Goal: Task Accomplishment & Management: Complete application form

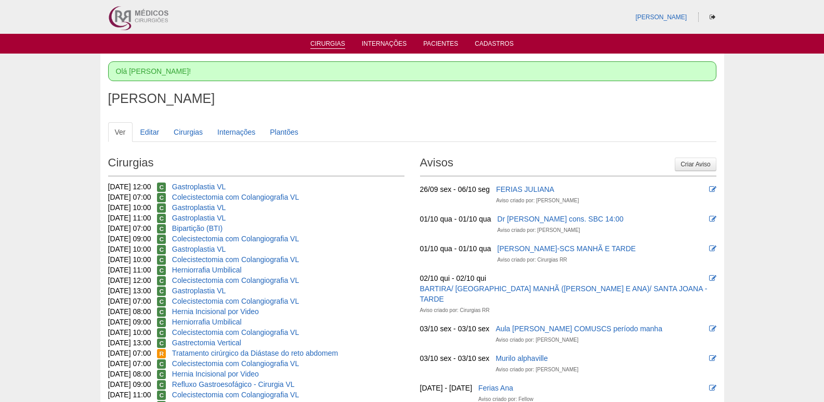
click at [328, 41] on link "Cirurgias" at bounding box center [327, 44] width 35 height 9
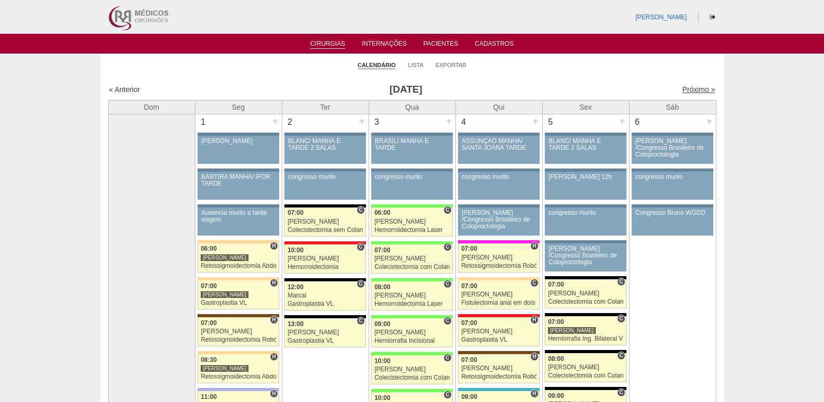
click at [693, 89] on link "Próximo »" at bounding box center [698, 89] width 33 height 8
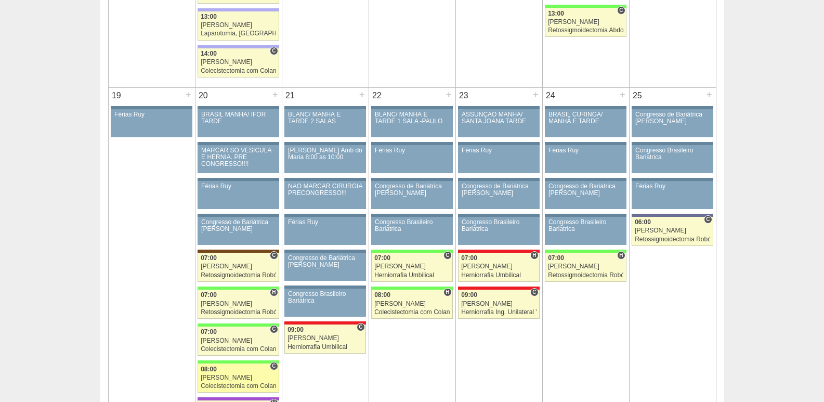
scroll to position [1507, 0]
click at [448, 95] on div "+" at bounding box center [448, 95] width 9 height 14
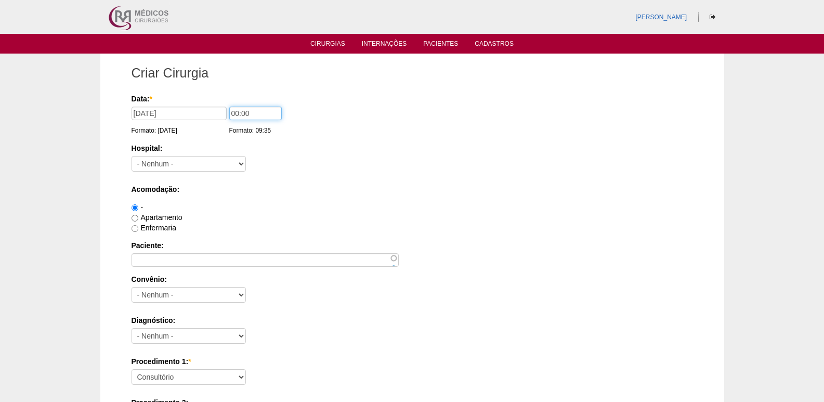
click at [233, 111] on input "00:00" at bounding box center [255, 114] width 53 height 14
type input "11:00"
click at [189, 160] on select "- Nenhum - 9 de Julho Albert Einstein Alvorada América Assunção Bartira Benefic…" at bounding box center [189, 164] width 114 height 16
select select "8"
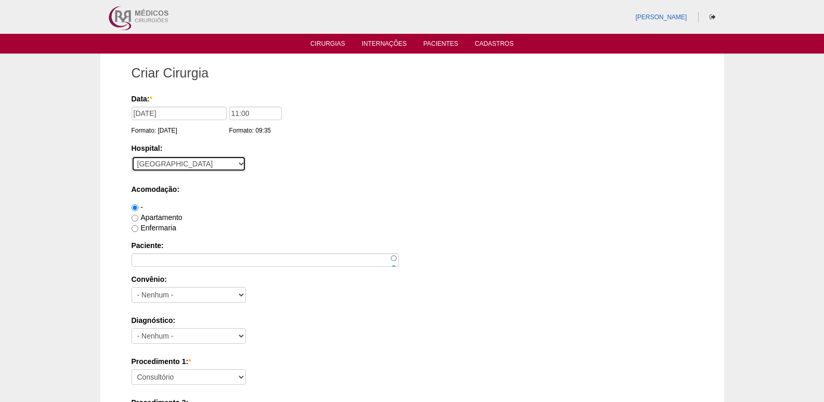
click at [132, 156] on select "- Nenhum - 9 de Julho Albert Einstein Alvorada América Assunção Bartira Benefic…" at bounding box center [189, 164] width 114 height 16
click at [158, 219] on label "Apartamento" at bounding box center [157, 217] width 51 height 8
click at [138, 219] on input "Apartamento" at bounding box center [135, 218] width 7 height 7
radio input "true"
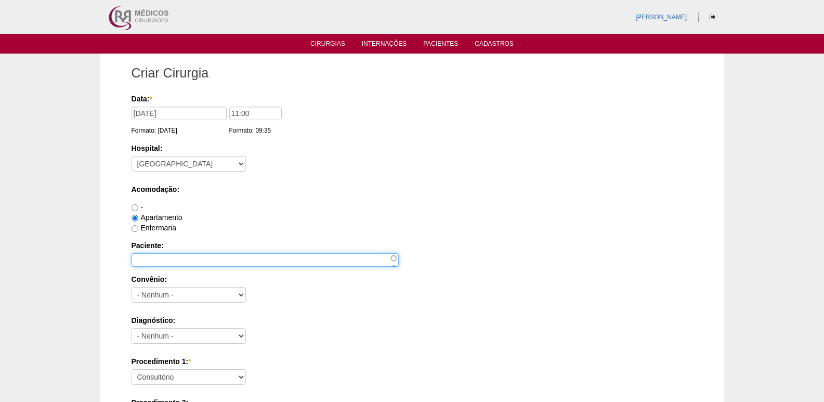
click at [161, 259] on input "Paciente:" at bounding box center [265, 260] width 267 height 14
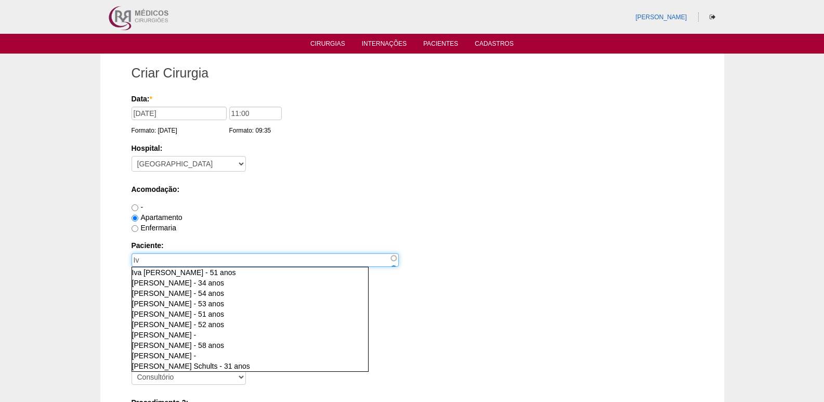
type input "Iv"
click at [152, 226] on label "Enfermaria" at bounding box center [154, 228] width 45 height 8
click at [138, 226] on input "Enfermaria" at bounding box center [135, 228] width 7 height 7
radio input "true"
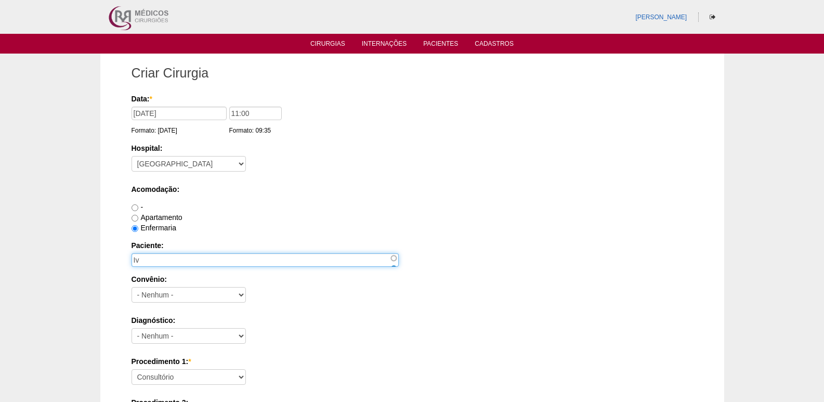
click at [158, 256] on input "Iv" at bounding box center [265, 260] width 267 height 14
type input "[PERSON_NAME] Emi [PERSON_NAME] [PERSON_NAME]"
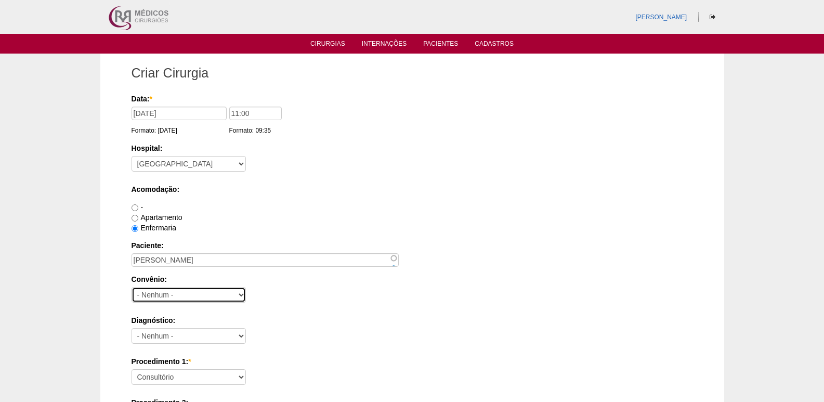
click at [175, 294] on select "- Nenhum - Abet Afresp Allianz Amil Blue Life Caasp Cabesp Caixa de Pensões Car…" at bounding box center [189, 295] width 114 height 16
select select "25"
click at [132, 287] on select "- Nenhum - Abet Afresp Allianz Amil Blue Life Caasp Cabesp Caixa de Pensões Car…" at bounding box center [189, 295] width 114 height 16
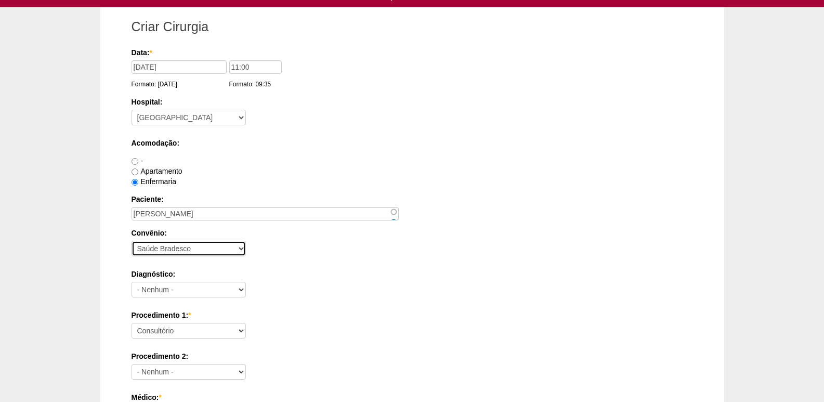
scroll to position [104, 0]
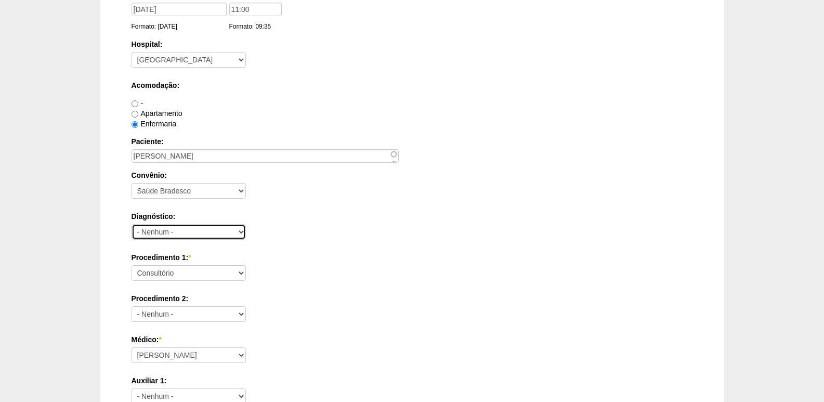
click at [158, 233] on select "- Nenhum - Abdome Agudo Abscesso Hepático Abscesso Perianal Abscesso Peritoneal…" at bounding box center [189, 232] width 114 height 16
select select "12"
click at [132, 224] on select "- Nenhum - Abdome Agudo Abscesso Hepático Abscesso Perianal Abscesso Peritoneal…" at bounding box center [189, 232] width 114 height 16
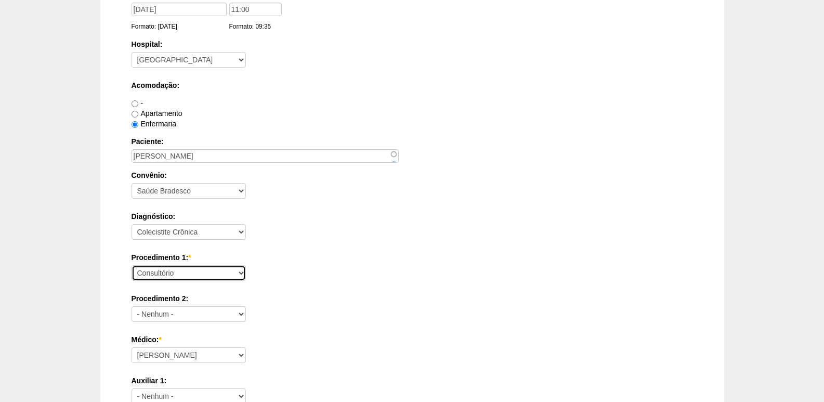
click at [168, 271] on select "Consultório Abscesso Hepático - Drenagem Abscesso perianal Amputação Abdômino P…" at bounding box center [189, 273] width 114 height 16
select select "3735"
click at [132, 265] on select "Consultório Abscesso Hepático - Drenagem Abscesso perianal Amputação Abdômino P…" at bounding box center [189, 273] width 114 height 16
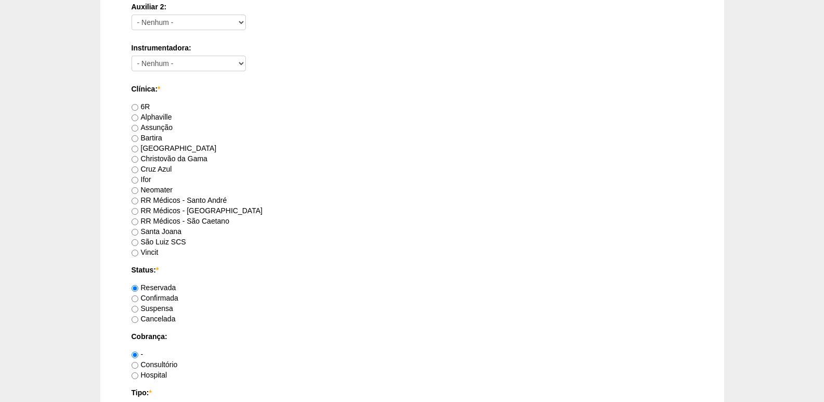
scroll to position [520, 0]
click at [146, 146] on label "[GEOGRAPHIC_DATA]" at bounding box center [174, 147] width 85 height 8
click at [138, 146] on input "[GEOGRAPHIC_DATA]" at bounding box center [135, 148] width 7 height 7
radio input "true"
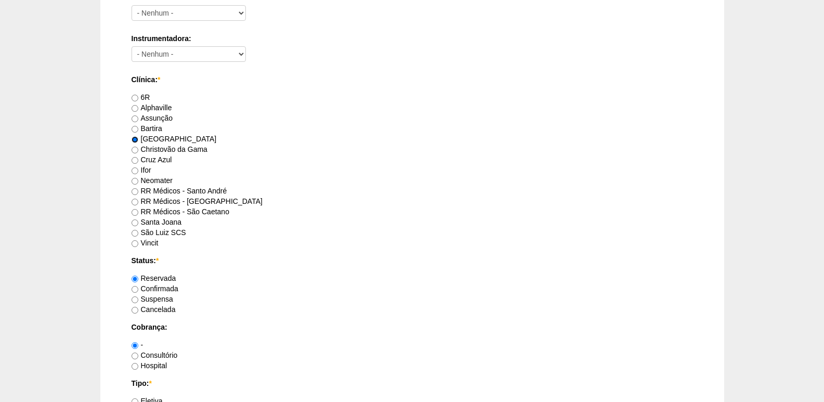
scroll to position [624, 0]
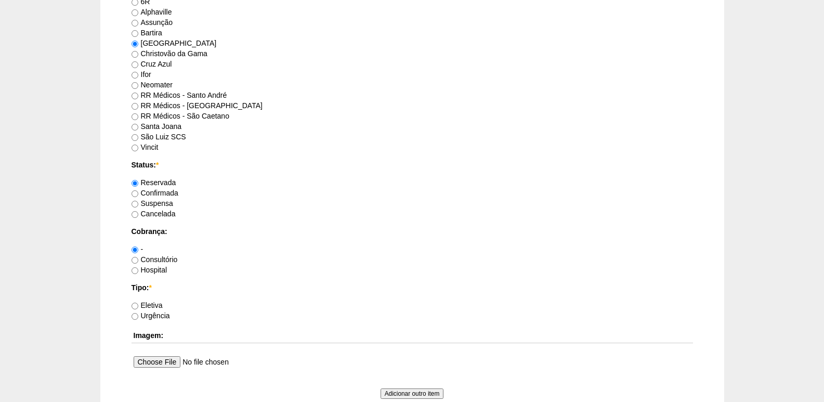
click at [162, 260] on label "Consultório" at bounding box center [155, 259] width 46 height 8
click at [138, 260] on input "Consultório" at bounding box center [135, 260] width 7 height 7
radio input "true"
click at [167, 270] on label "Hospital" at bounding box center [150, 270] width 36 height 8
click at [138, 270] on input "Hospital" at bounding box center [135, 270] width 7 height 7
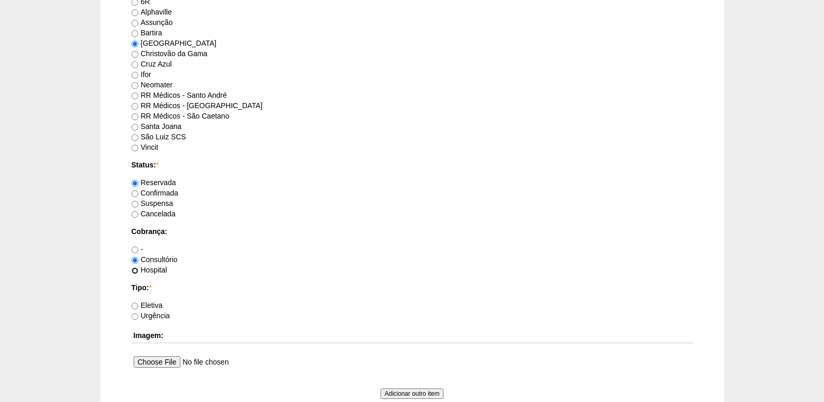
radio input "true"
click at [158, 302] on label "Eletiva" at bounding box center [147, 305] width 31 height 8
click at [138, 303] on input "Eletiva" at bounding box center [135, 306] width 7 height 7
radio input "true"
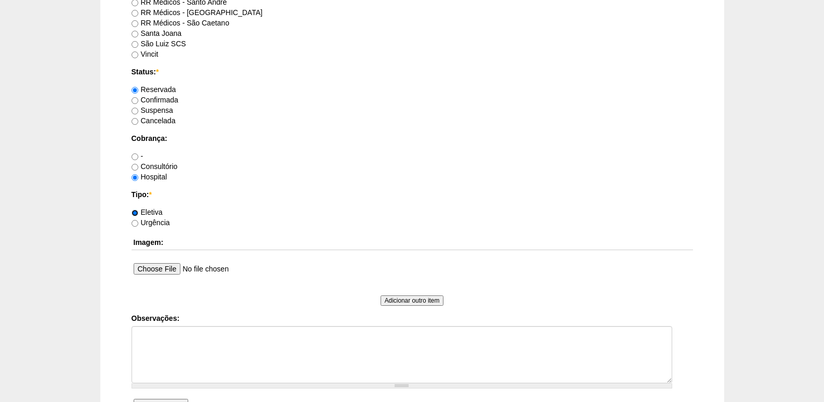
scroll to position [728, 0]
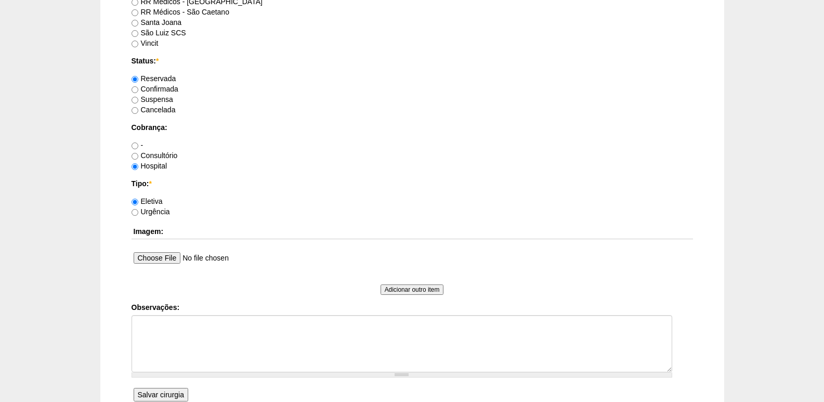
click at [152, 395] on input "Salvar cirurgia" at bounding box center [161, 395] width 55 height 14
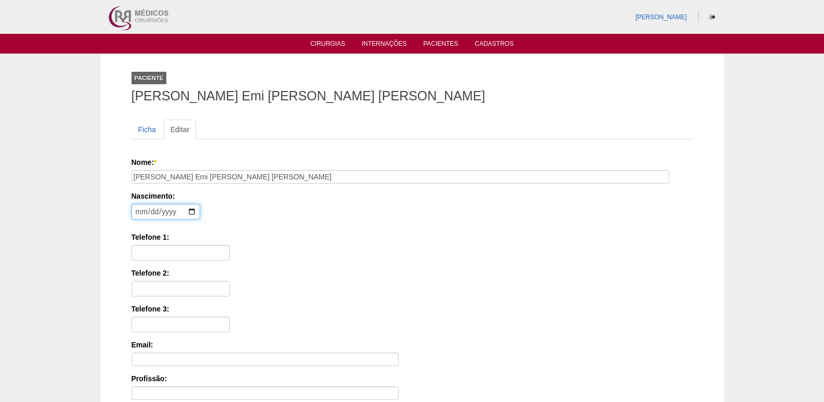
click at [137, 213] on input "date" at bounding box center [166, 212] width 69 height 16
type input "[DATE]"
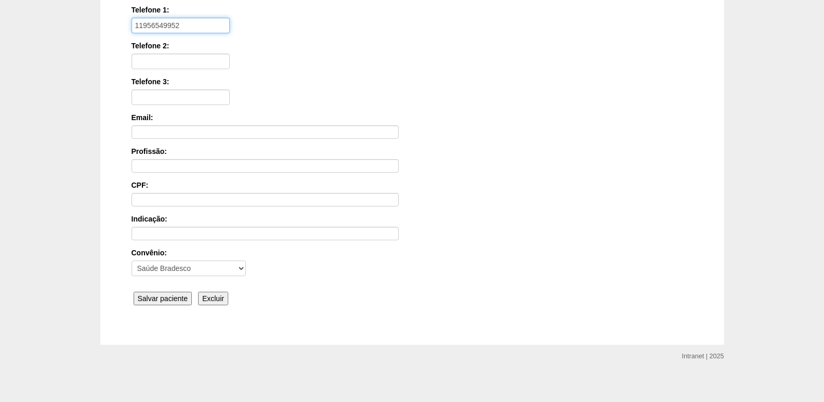
scroll to position [233, 0]
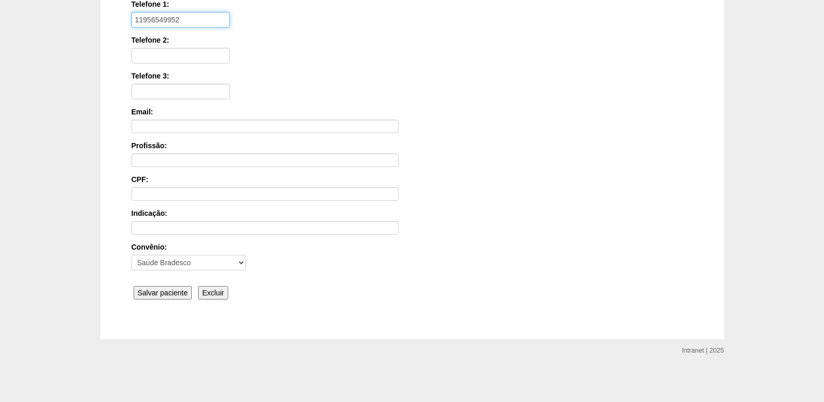
type input "11956549952"
click at [172, 294] on input "Salvar paciente" at bounding box center [163, 293] width 59 height 14
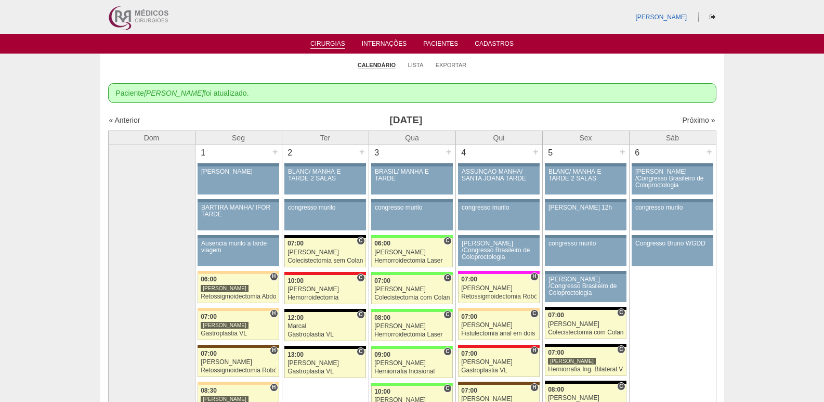
click at [688, 115] on div "Próximo »" at bounding box center [643, 120] width 146 height 10
click at [688, 120] on link "Próximo »" at bounding box center [698, 120] width 33 height 8
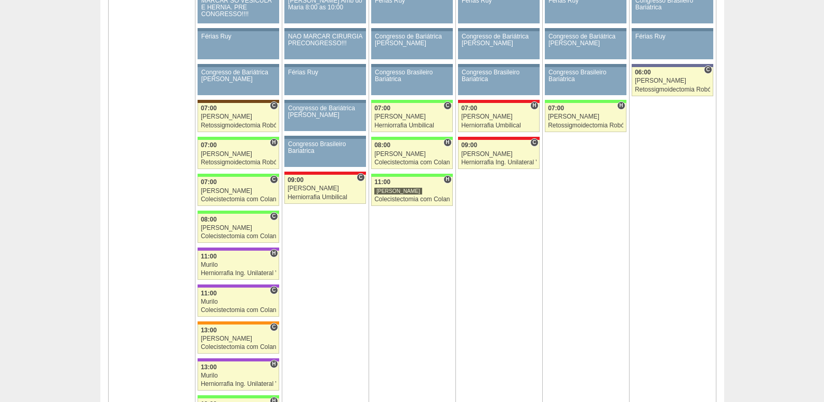
scroll to position [1663, 0]
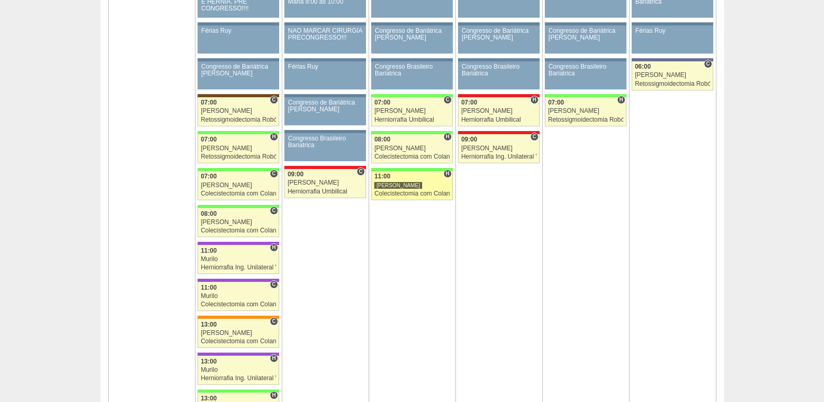
click at [398, 189] on link "89252 Felipe Rossi H 11:00 Felipe Rossi Colecistectomia com Colangiografia VL H…" at bounding box center [411, 185] width 81 height 29
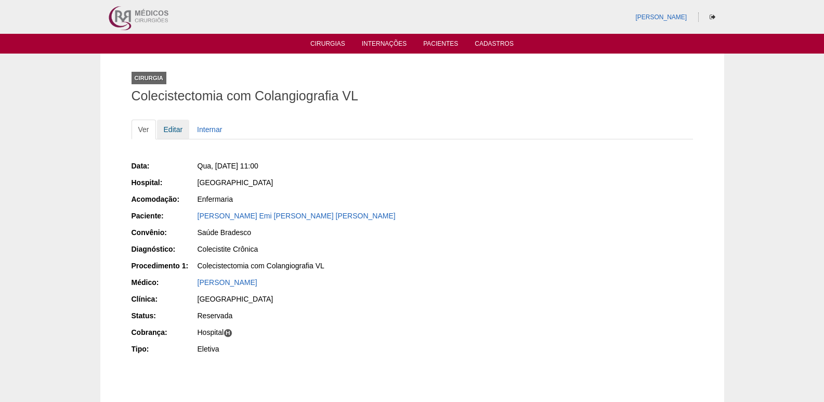
click at [169, 126] on link "Editar" at bounding box center [173, 130] width 33 height 20
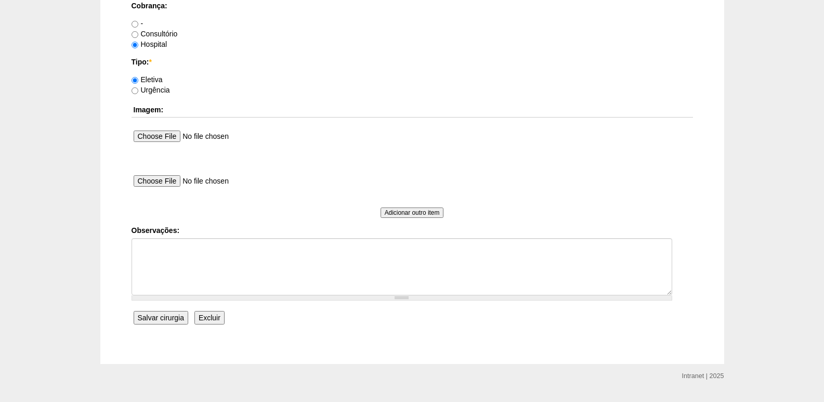
scroll to position [938, 0]
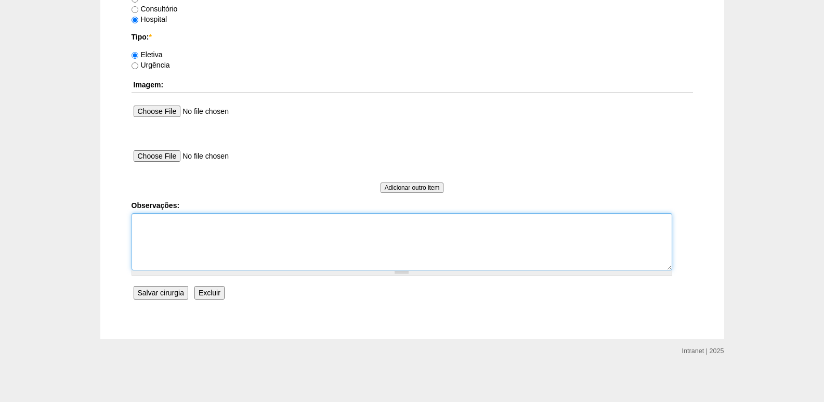
click at [204, 245] on textarea "Observações:" at bounding box center [402, 241] width 541 height 57
type textarea "Paciente ciente que não estarei aqui fara cirurgia oftalmologica no dia 20 prec…"
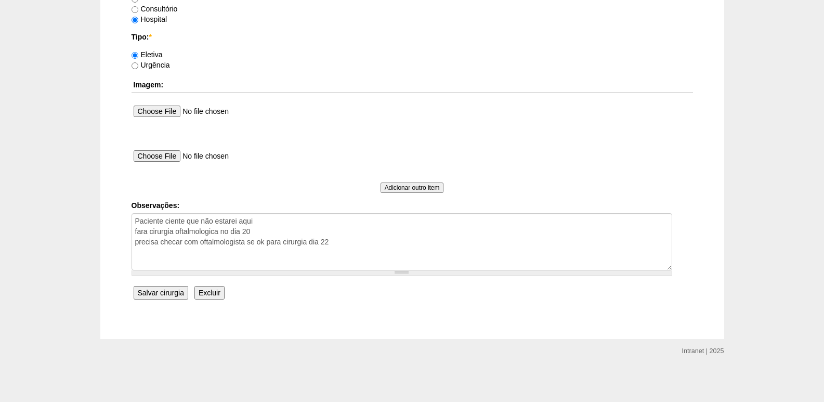
click at [150, 292] on input "Salvar cirurgia" at bounding box center [161, 293] width 55 height 14
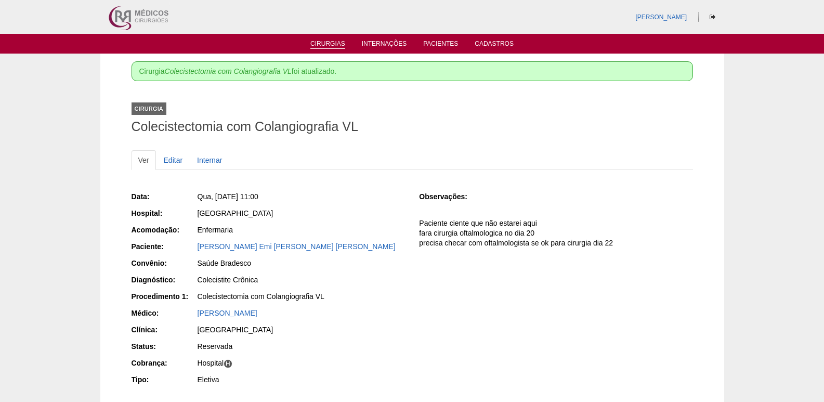
click at [319, 45] on link "Cirurgias" at bounding box center [327, 44] width 35 height 9
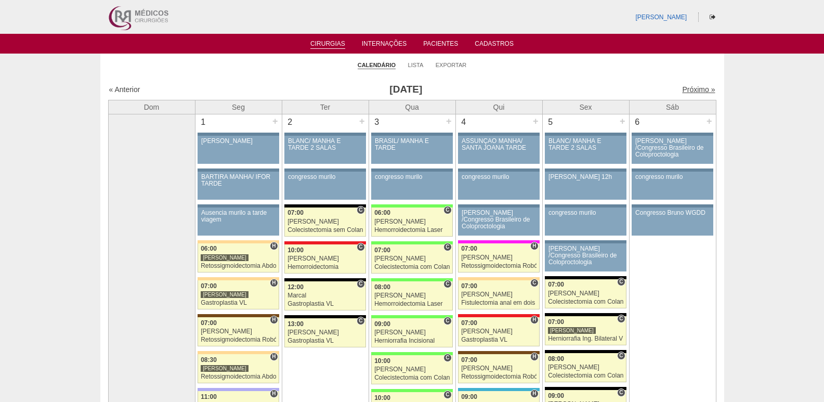
click at [693, 88] on link "Próximo »" at bounding box center [698, 89] width 33 height 8
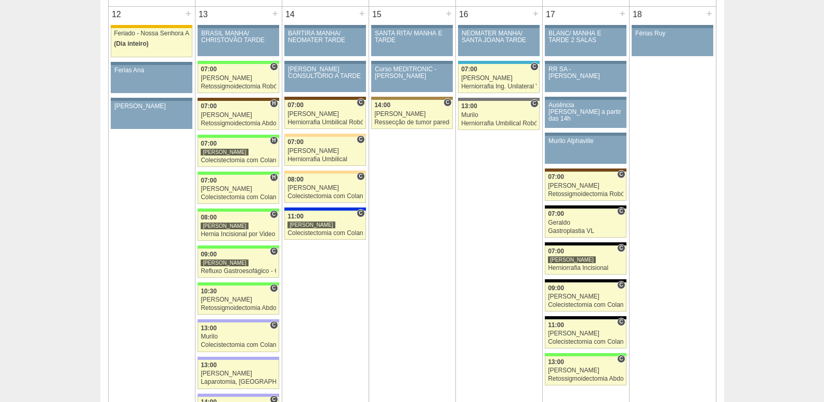
scroll to position [1092, 0]
